Goal: Information Seeking & Learning: Learn about a topic

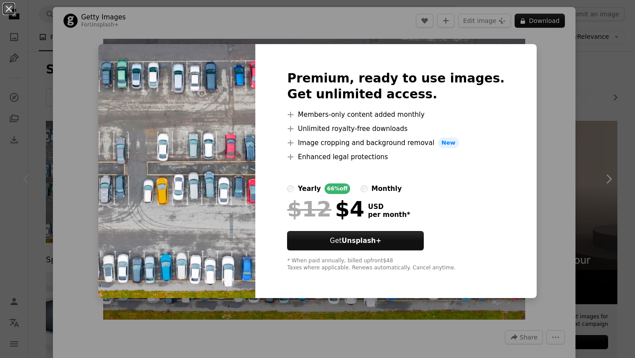
click at [217, 32] on div "An X shape Premium, ready to use images. Get unlimited access. A plus sign Memb…" at bounding box center [317, 179] width 635 height 358
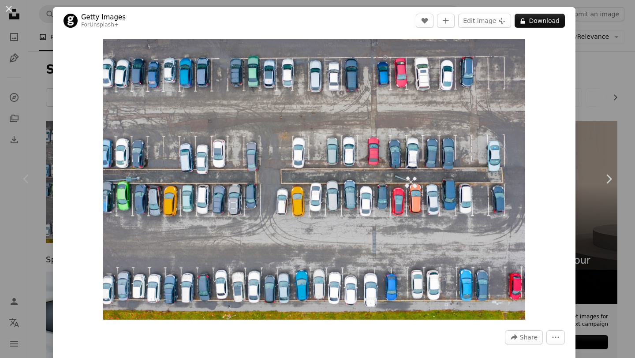
click at [7, 7] on button "An X shape" at bounding box center [9, 9] width 11 height 11
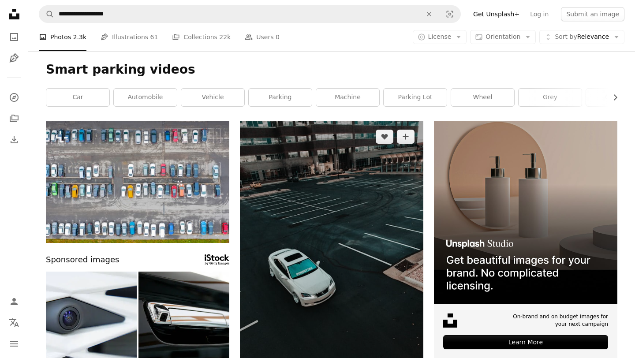
click at [336, 165] on img at bounding box center [331, 258] width 183 height 275
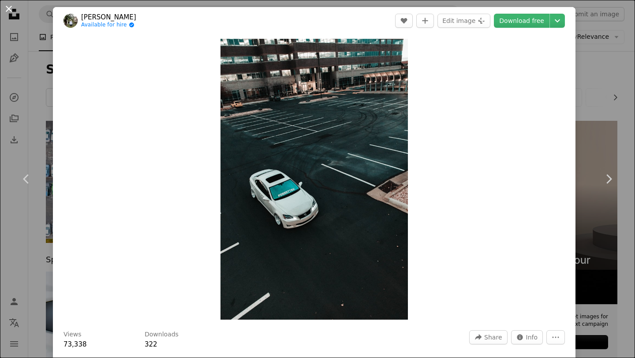
click at [9, 8] on button "An X shape" at bounding box center [9, 9] width 11 height 11
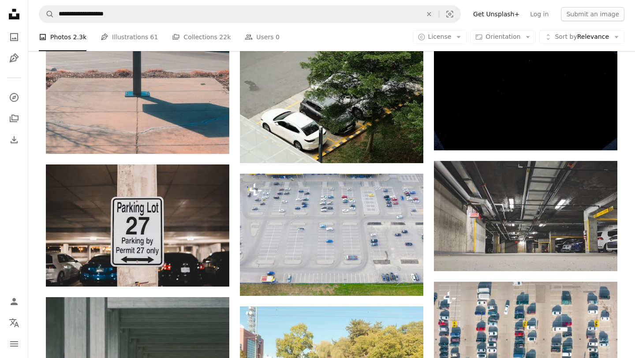
scroll to position [750, 0]
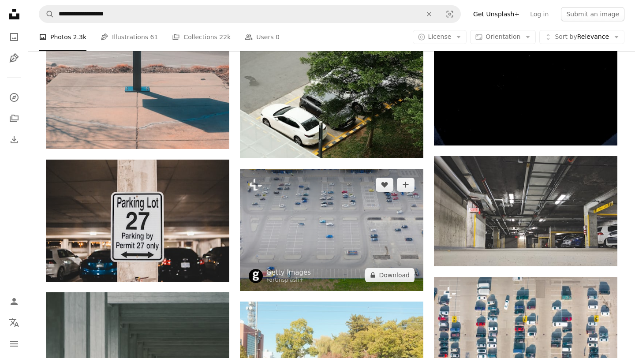
click at [386, 254] on img at bounding box center [331, 230] width 183 height 122
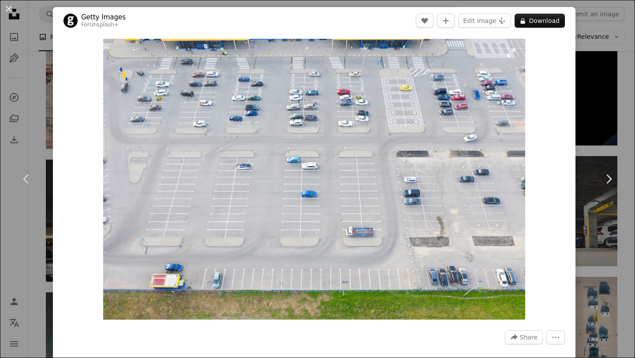
click at [455, 305] on img "Zoom in on this image" at bounding box center [314, 179] width 422 height 281
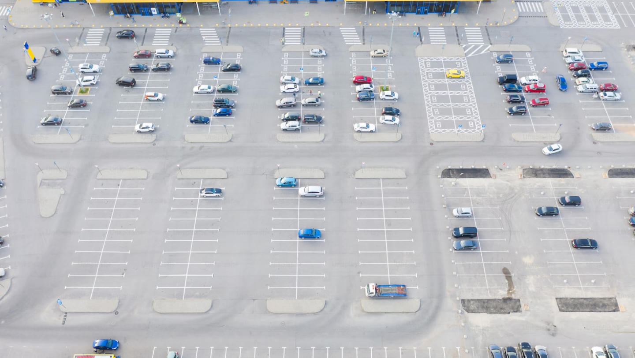
scroll to position [33, 0]
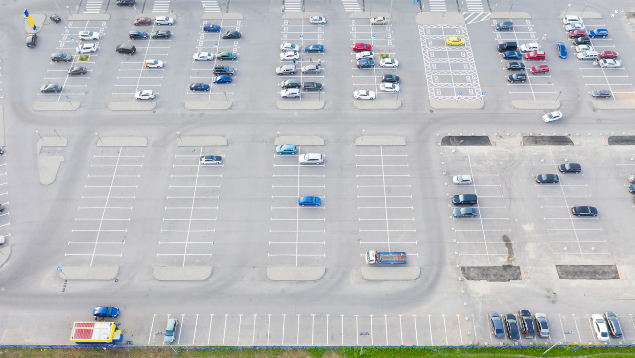
click at [114, 79] on img "Zoom out on this image" at bounding box center [318, 179] width 636 height 424
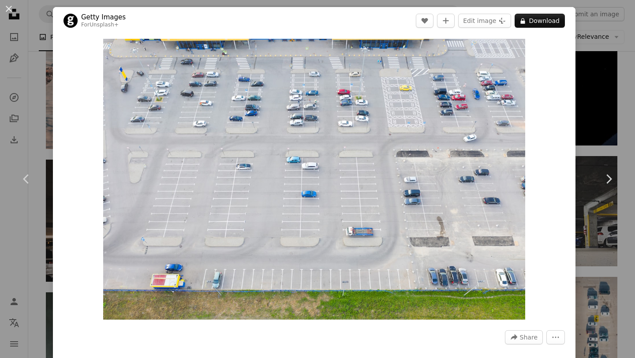
click at [114, 79] on img "Zoom in on this image" at bounding box center [314, 179] width 422 height 281
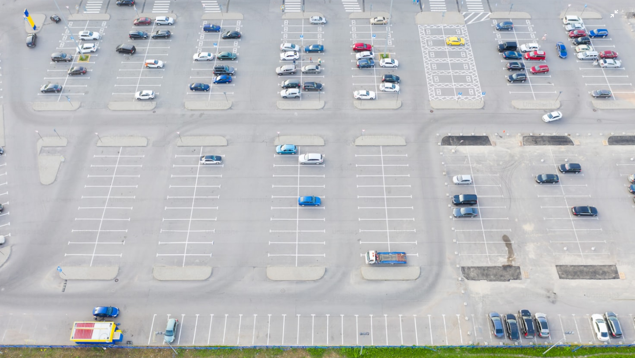
click at [109, 76] on img "Zoom out on this image" at bounding box center [318, 179] width 636 height 424
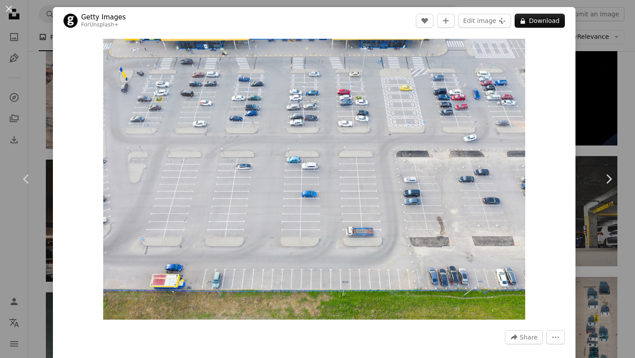
click at [109, 76] on img "Zoom in on this image" at bounding box center [314, 179] width 422 height 281
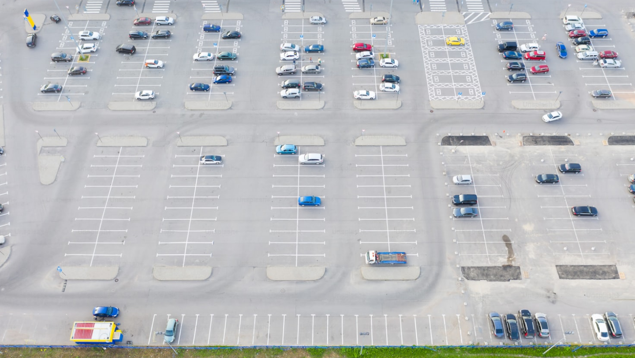
click at [109, 76] on img "Zoom out on this image" at bounding box center [318, 179] width 636 height 424
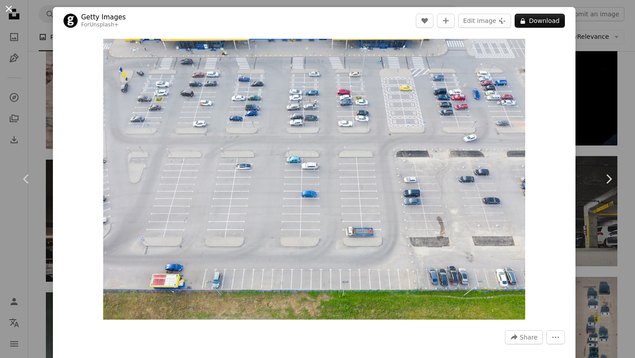
click at [10, 13] on button "An X shape" at bounding box center [9, 9] width 11 height 11
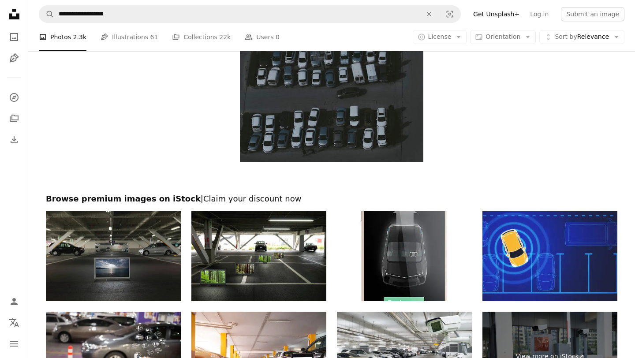
scroll to position [1432, 0]
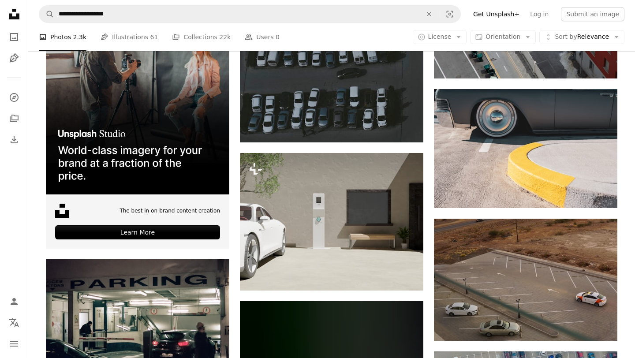
scroll to position [1452, 0]
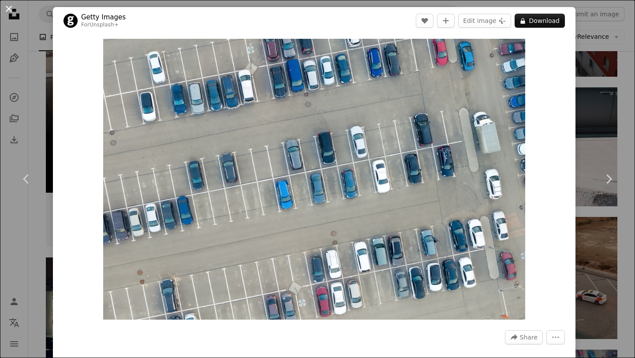
click at [9, 9] on button "An X shape" at bounding box center [9, 9] width 11 height 11
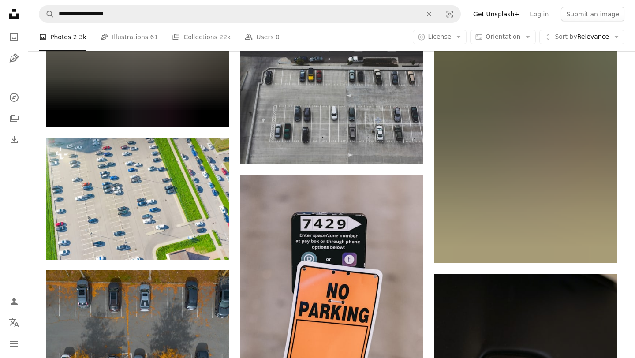
scroll to position [2936, 0]
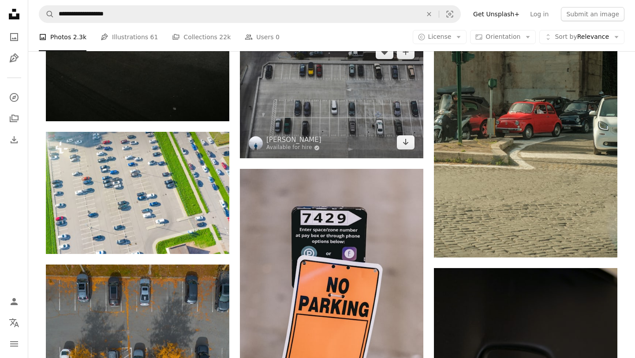
click at [366, 117] on img at bounding box center [331, 97] width 183 height 122
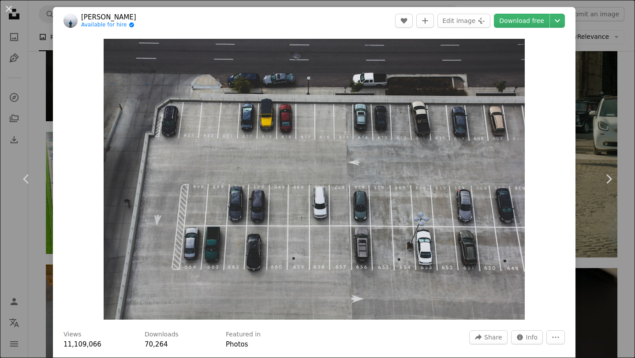
click at [99, 137] on div "Zoom in" at bounding box center [314, 179] width 523 height 290
click at [11, 8] on button "An X shape" at bounding box center [9, 9] width 11 height 11
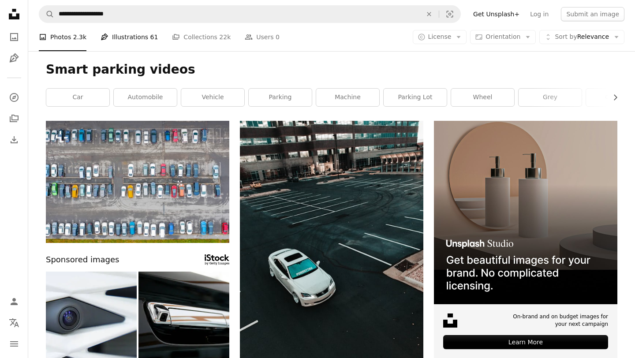
click at [135, 36] on link "Pen Tool Illustrations 61" at bounding box center [129, 37] width 57 height 28
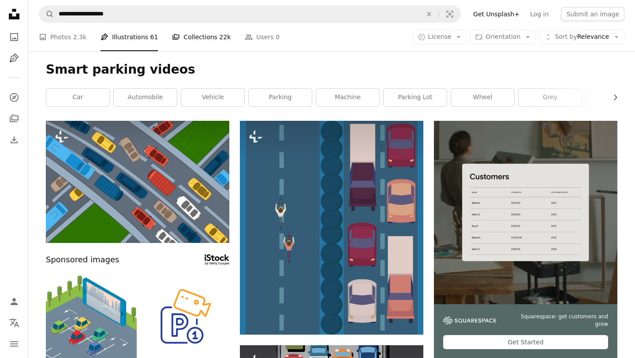
click at [187, 37] on link "A stack of folders Collections 22k" at bounding box center [201, 37] width 59 height 28
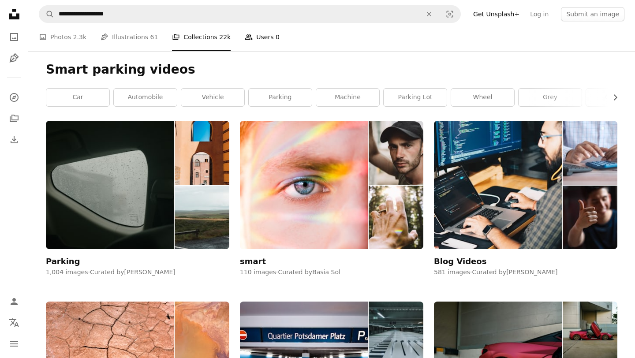
click at [260, 42] on link "People Users 0" at bounding box center [262, 37] width 35 height 28
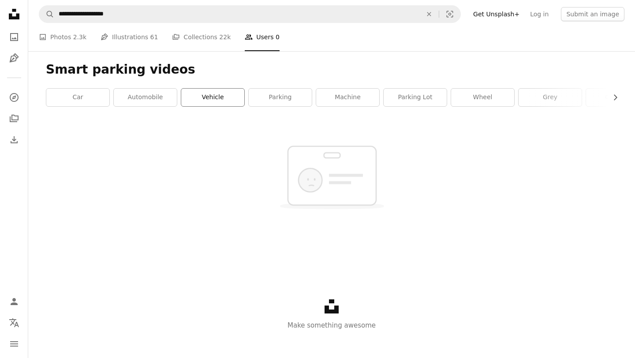
click at [213, 95] on link "vehicle" at bounding box center [212, 98] width 63 height 18
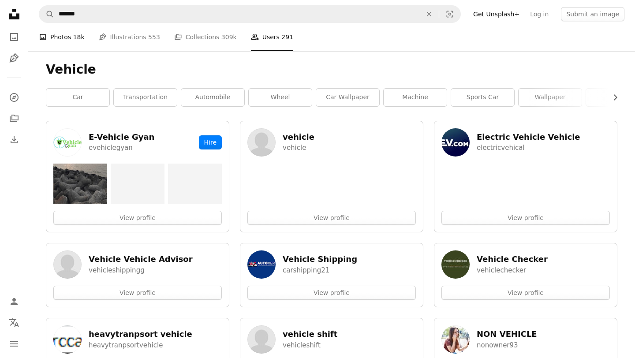
click at [59, 36] on link "A photo Photos 18k" at bounding box center [62, 37] width 46 height 28
